Goal: Task Accomplishment & Management: Manage account settings

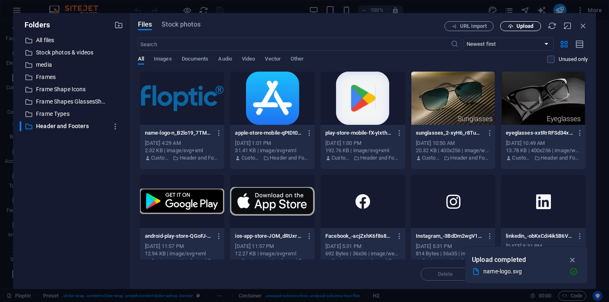
click at [525, 27] on span "Upload" at bounding box center [525, 26] width 17 height 5
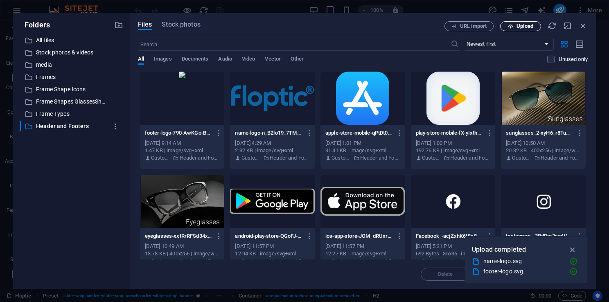
click at [518, 25] on span "Upload" at bounding box center [525, 26] width 17 height 5
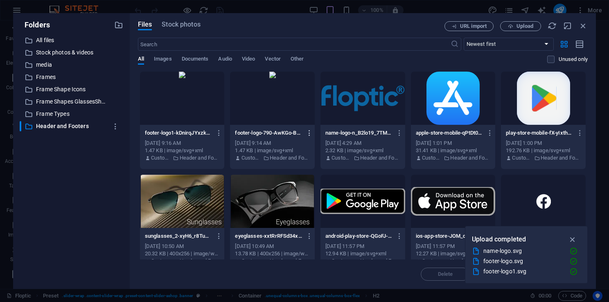
click at [308, 133] on icon "button" at bounding box center [310, 132] width 8 height 7
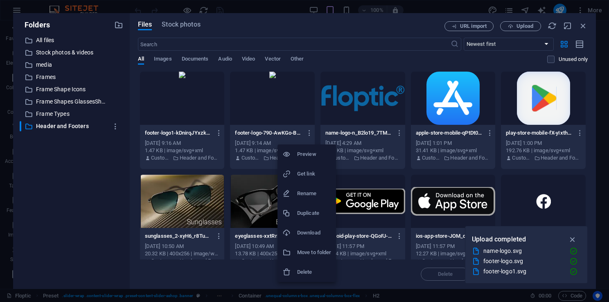
click at [303, 275] on h6 "Delete" at bounding box center [314, 272] width 34 height 10
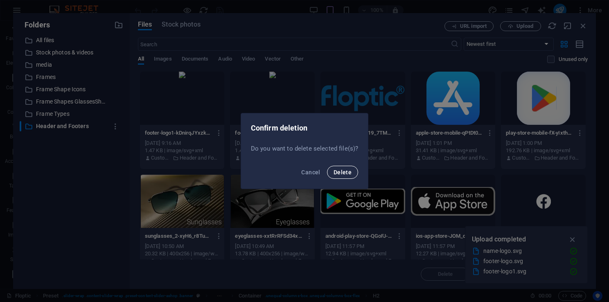
click at [342, 172] on span "Delete" at bounding box center [343, 172] width 18 height 7
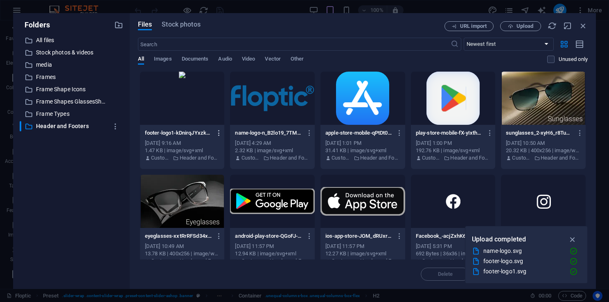
click at [218, 133] on icon "button" at bounding box center [219, 132] width 8 height 7
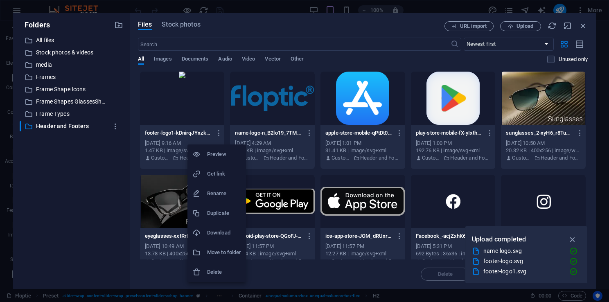
click at [228, 273] on h6 "Delete" at bounding box center [224, 272] width 34 height 10
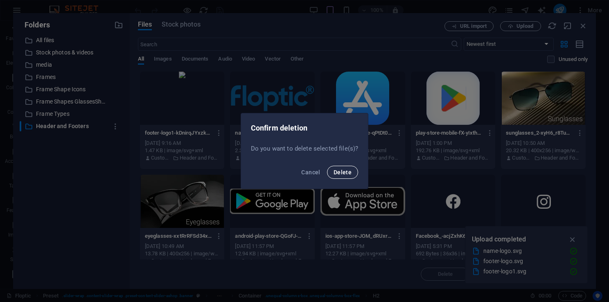
click at [345, 176] on button "Delete" at bounding box center [342, 172] width 31 height 13
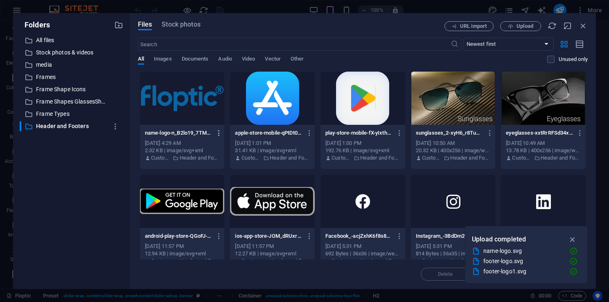
click at [220, 134] on icon "button" at bounding box center [219, 132] width 8 height 7
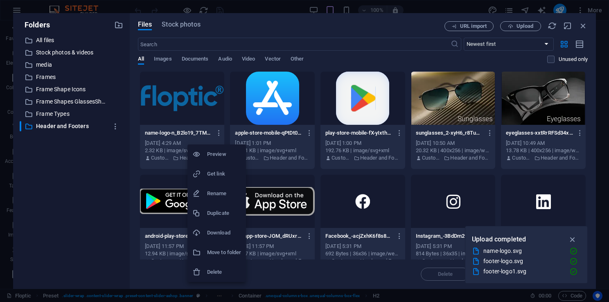
click at [216, 192] on h6 "Rename" at bounding box center [224, 194] width 34 height 10
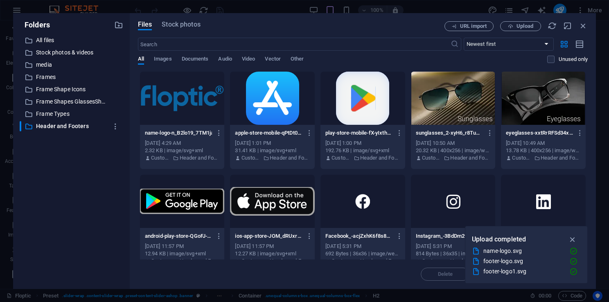
click at [156, 127] on div "name-logo-n_B2lo19_7TM1ja3a667Fw.svg name-logo-n_B2lo19_7TM1ja3a667Fw.svg" at bounding box center [182, 133] width 75 height 13
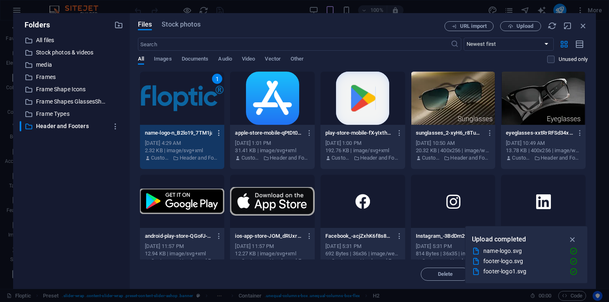
click at [217, 133] on icon "button" at bounding box center [219, 132] width 8 height 7
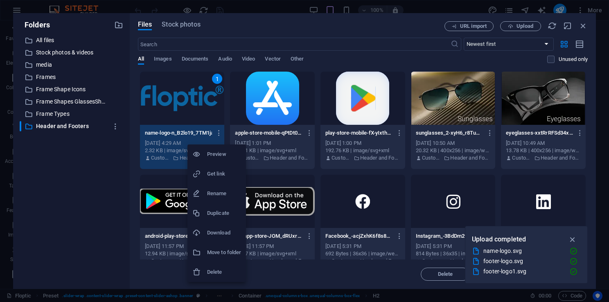
click at [215, 194] on h6 "Rename" at bounding box center [224, 194] width 34 height 10
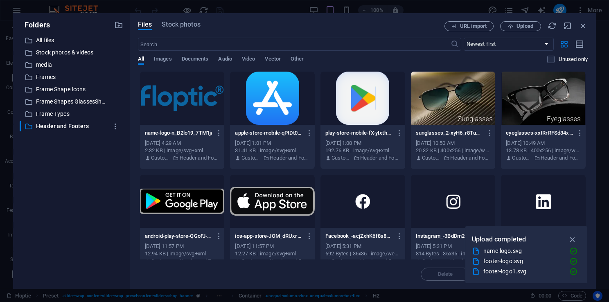
click at [157, 137] on div "name-logo-n_B2lo19_7TM1ja3a667Fw.svg name-logo-n_B2lo19_7TM1ja3a667Fw.svg" at bounding box center [182, 133] width 75 height 13
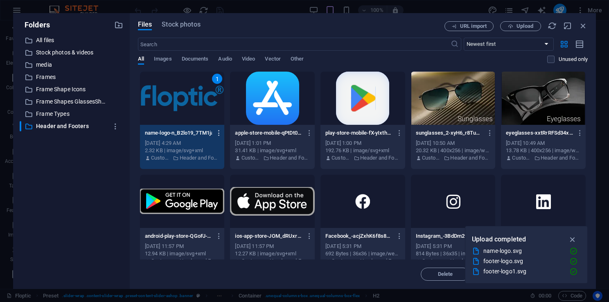
click at [216, 133] on icon "button" at bounding box center [219, 132] width 8 height 7
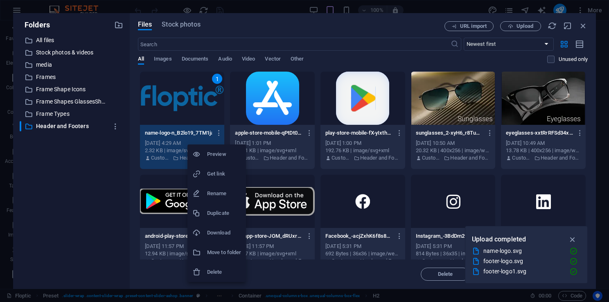
click at [213, 196] on h6 "Rename" at bounding box center [224, 194] width 34 height 10
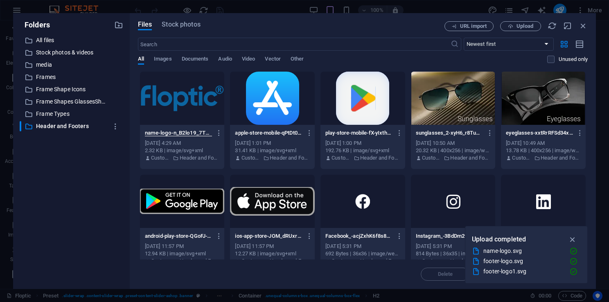
click at [158, 133] on input "name-logo-n_B2lo19_7TM1ja3a667Fw.svg" at bounding box center [178, 133] width 67 height 7
type input "header-logo-Fw.svg"
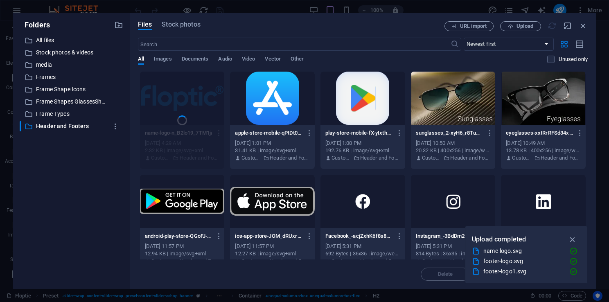
click at [234, 176] on div at bounding box center [272, 201] width 85 height 53
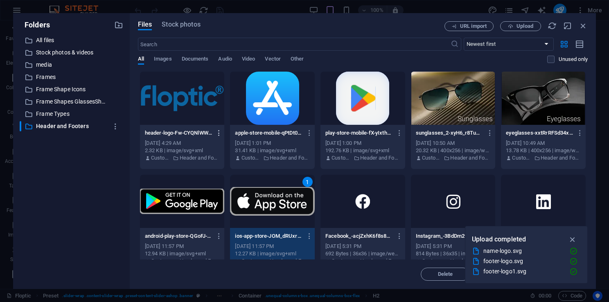
click at [219, 132] on icon "button" at bounding box center [219, 132] width 8 height 7
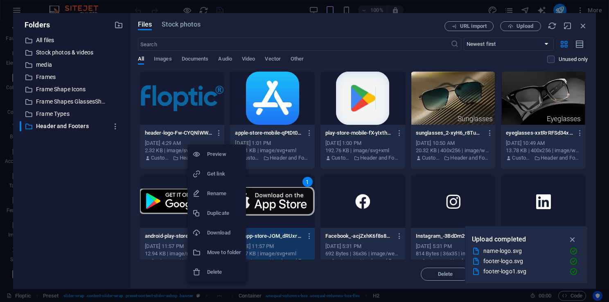
click at [225, 194] on h6 "Rename" at bounding box center [224, 194] width 34 height 10
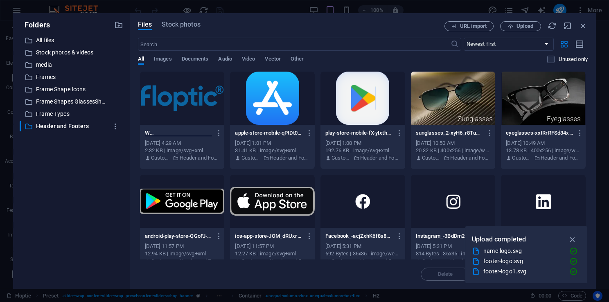
click at [172, 134] on input "header-logo-Fw-CYQNlWWzZyRG_eUoKGzQ7A.svg" at bounding box center [178, 133] width 67 height 7
type input "header-logo-Fw-CYQNlWWzZyReUoKGzQ7A.svg"
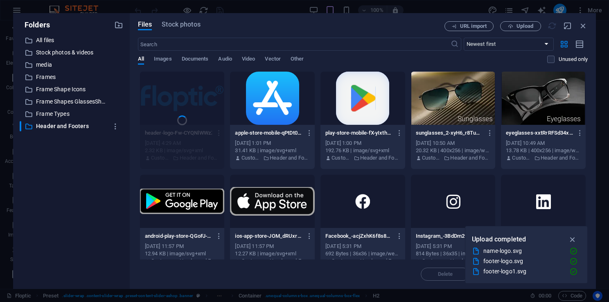
click at [240, 178] on div at bounding box center [272, 201] width 85 height 53
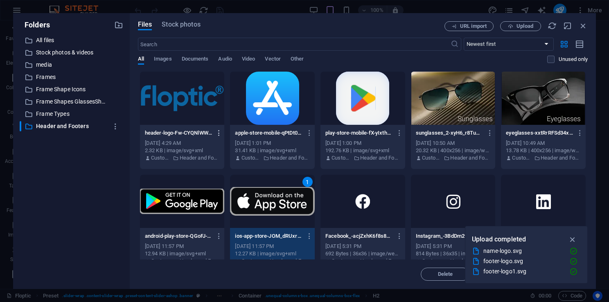
click at [219, 134] on icon "button" at bounding box center [219, 132] width 8 height 7
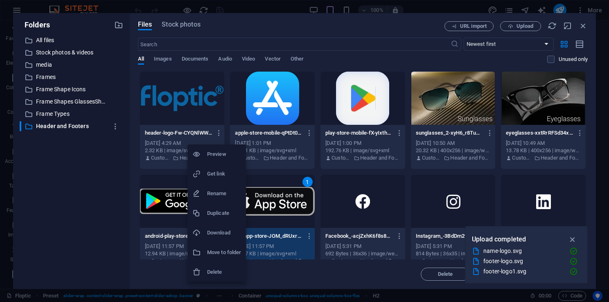
click at [217, 197] on h6 "Rename" at bounding box center [224, 194] width 34 height 10
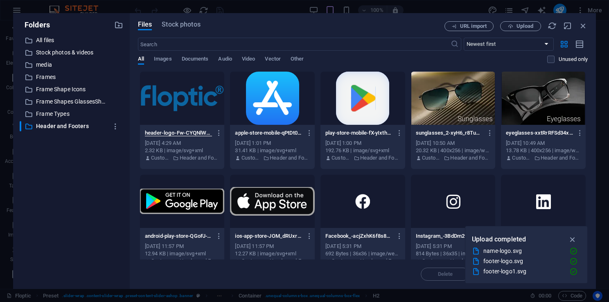
click at [183, 137] on div "header-logo-Fw-CYQNlWWzZyReUoKGzQ7A--qLHmMD4FEt_hKHly7P5mw.svg header-logo-Fw-C…" at bounding box center [182, 133] width 75 height 13
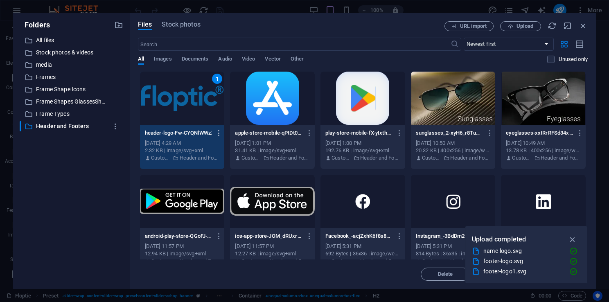
click at [218, 133] on icon "button" at bounding box center [219, 132] width 8 height 7
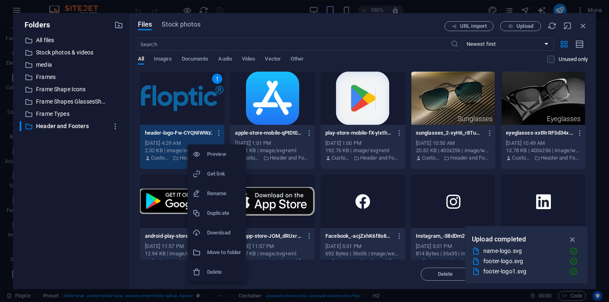
click at [217, 194] on h6 "Rename" at bounding box center [224, 194] width 34 height 10
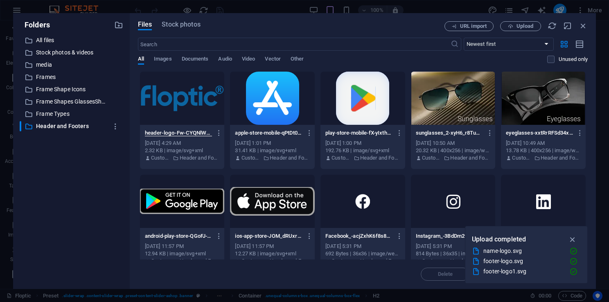
click at [185, 135] on input "header-logo-Fw-CYQNlWWzZyReUoKGzQ7A--qLHmMD4FEt_hKHly7P5mw.svg" at bounding box center [178, 133] width 67 height 7
drag, startPoint x: 201, startPoint y: 133, endPoint x: 175, endPoint y: 134, distance: 26.2
click at [175, 134] on input "header-logo-Fw-CYQNlWWzZyReUoKGzQ7A--qLHmMD4FEt_hKHly7P5mw.svg" at bounding box center [178, 133] width 67 height 7
type input "header-logo.svg"
click at [244, 175] on div at bounding box center [272, 201] width 85 height 53
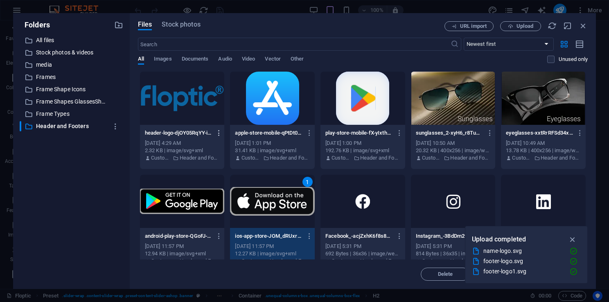
click at [217, 132] on icon "button" at bounding box center [219, 132] width 8 height 7
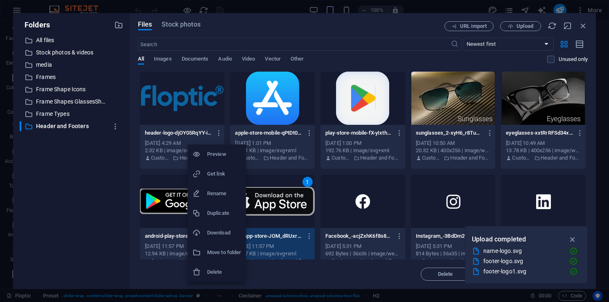
click at [216, 197] on h6 "Rename" at bounding box center [224, 194] width 34 height 10
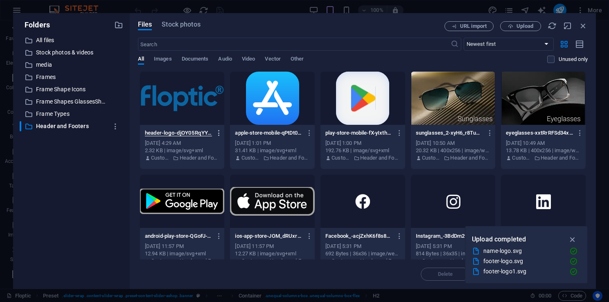
click at [217, 135] on icon "button" at bounding box center [219, 132] width 8 height 7
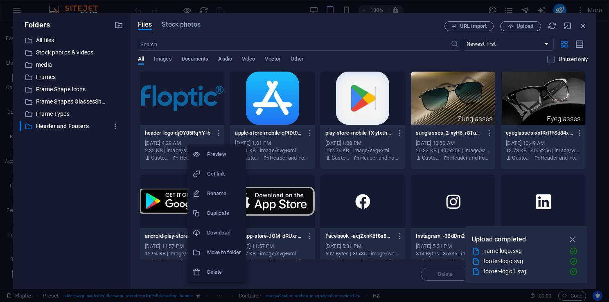
click at [220, 176] on h6 "Get link" at bounding box center [224, 174] width 34 height 10
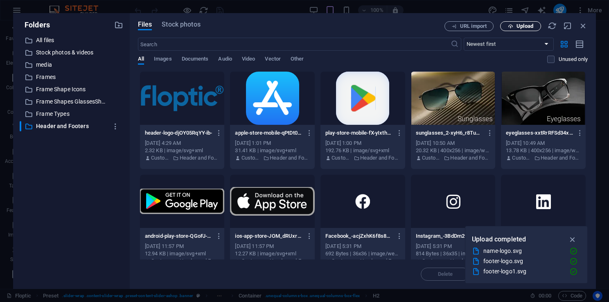
click at [518, 25] on span "Upload" at bounding box center [525, 26] width 17 height 5
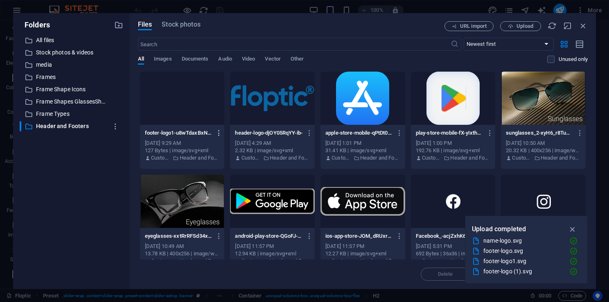
click at [219, 135] on icon "button" at bounding box center [219, 132] width 8 height 7
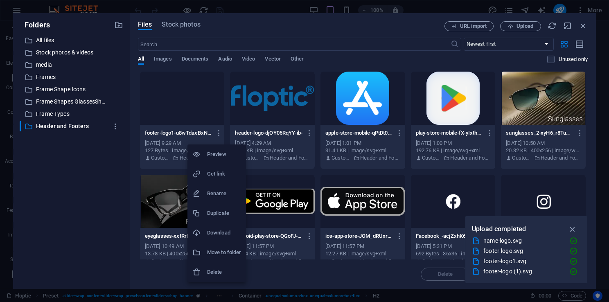
click at [218, 270] on h6 "Delete" at bounding box center [224, 272] width 34 height 10
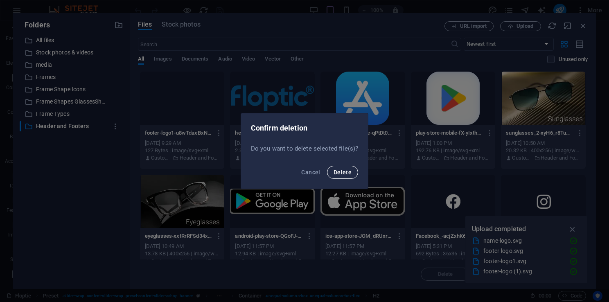
click at [345, 177] on button "Delete" at bounding box center [342, 172] width 31 height 13
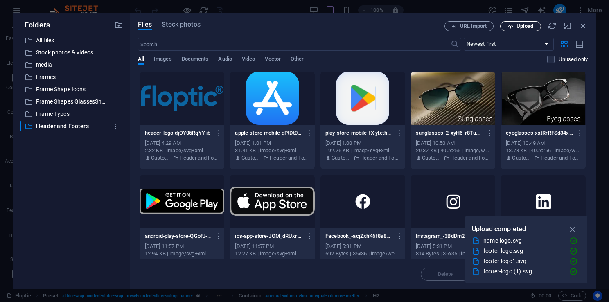
click at [527, 28] on span "Upload" at bounding box center [525, 26] width 17 height 5
